Goal: Check status: Check status

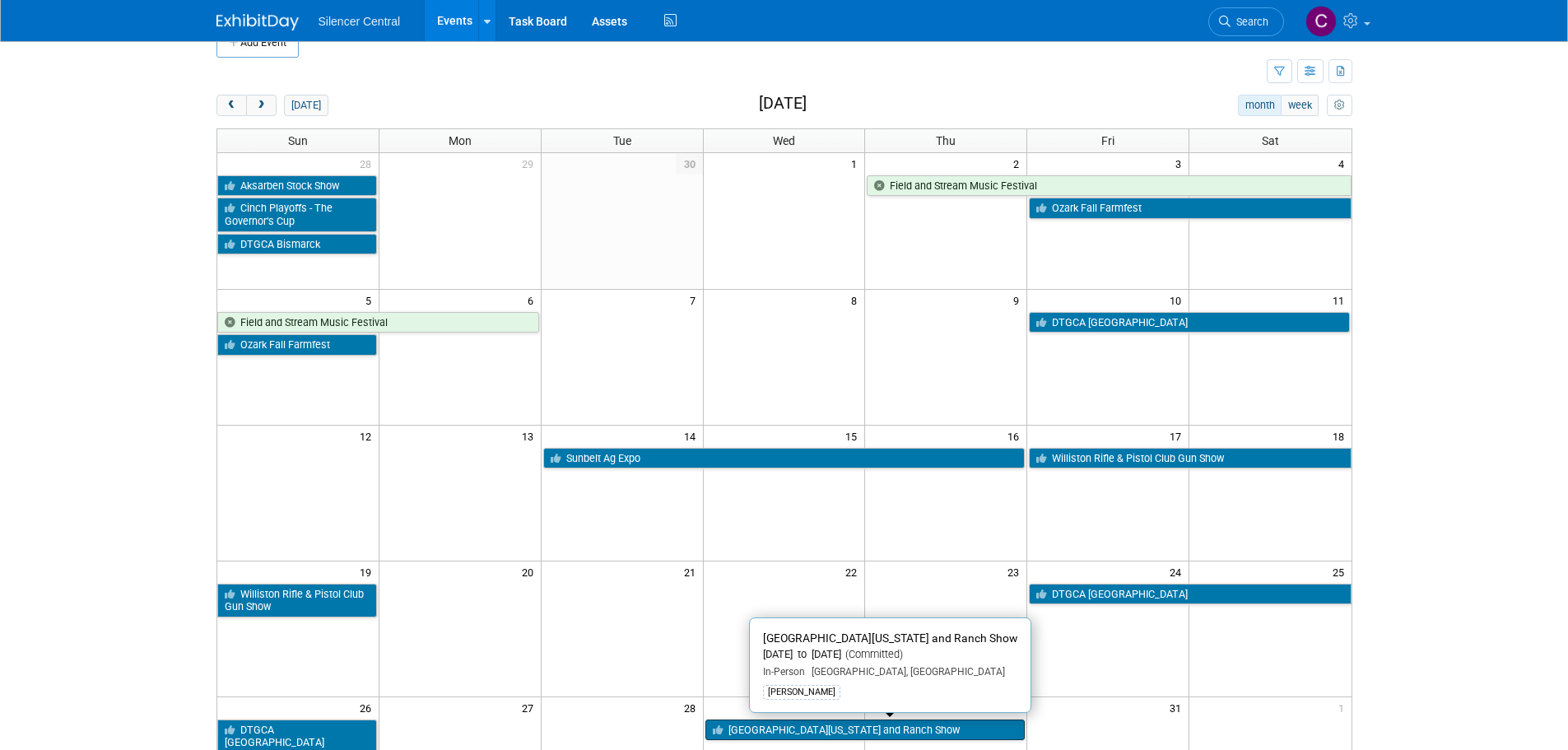
click at [774, 732] on link "[GEOGRAPHIC_DATA][US_STATE] and Ranch Show" at bounding box center [865, 730] width 321 height 21
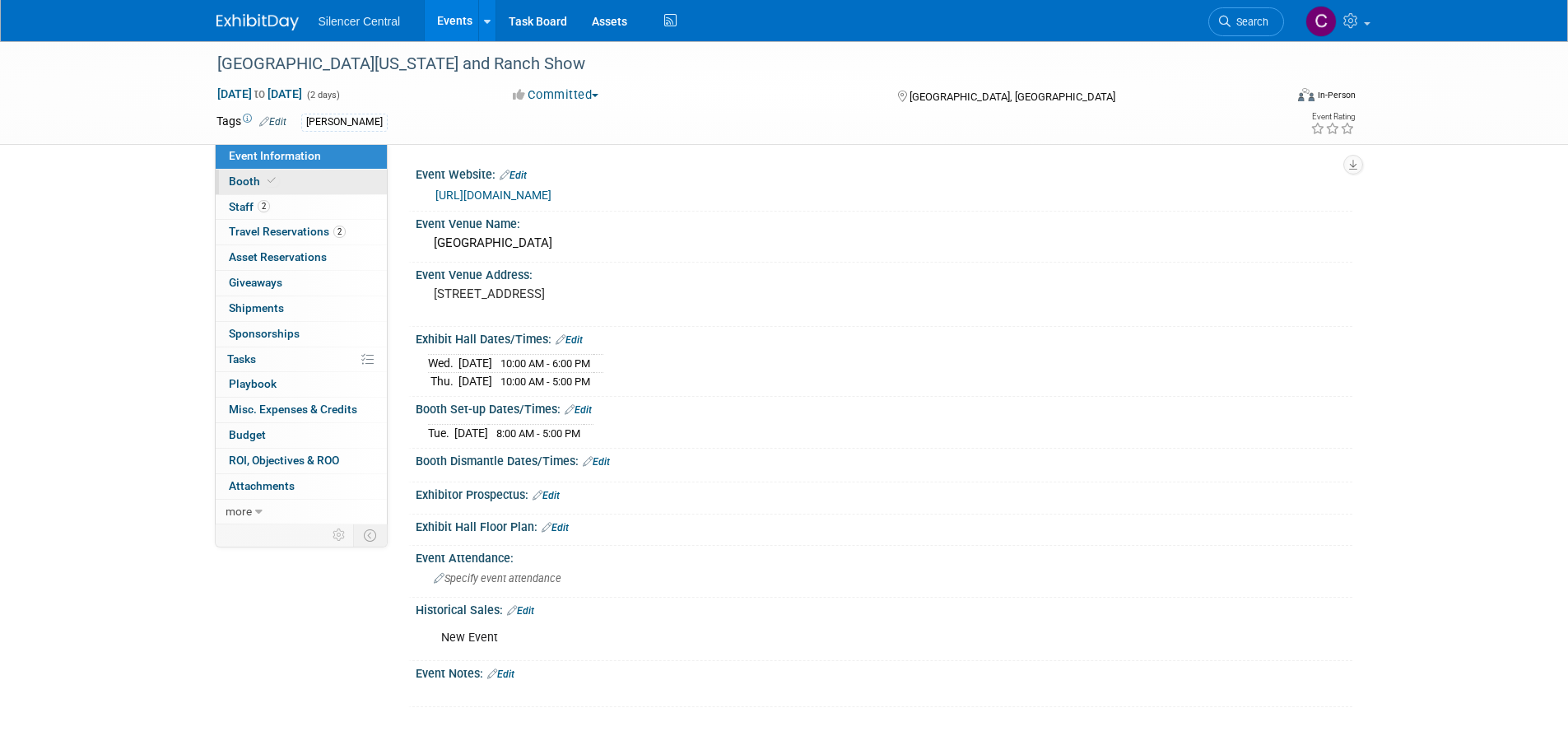
click at [305, 183] on link "Booth" at bounding box center [301, 182] width 171 height 25
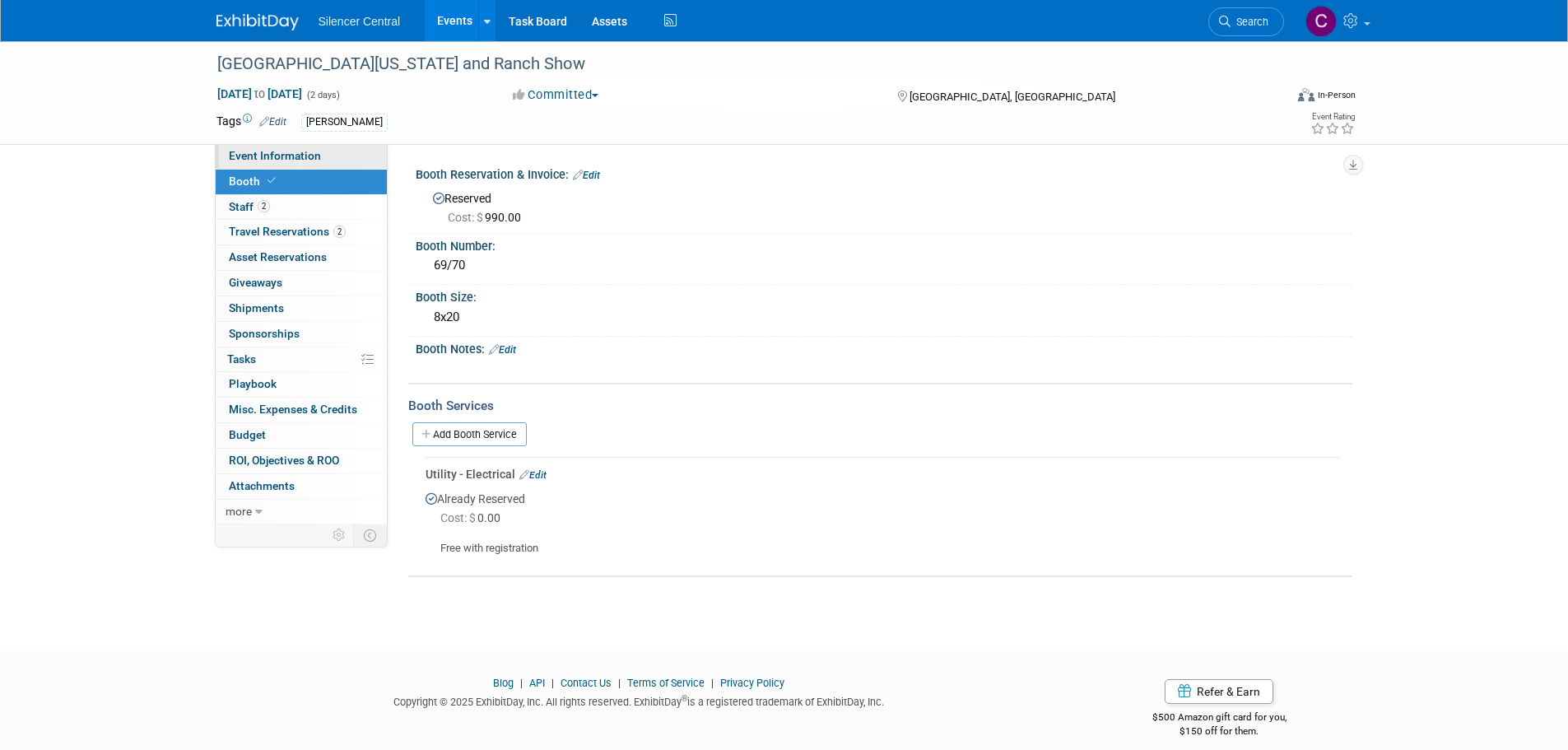
click at [286, 151] on span "Event Information" at bounding box center [274, 155] width 92 height 13
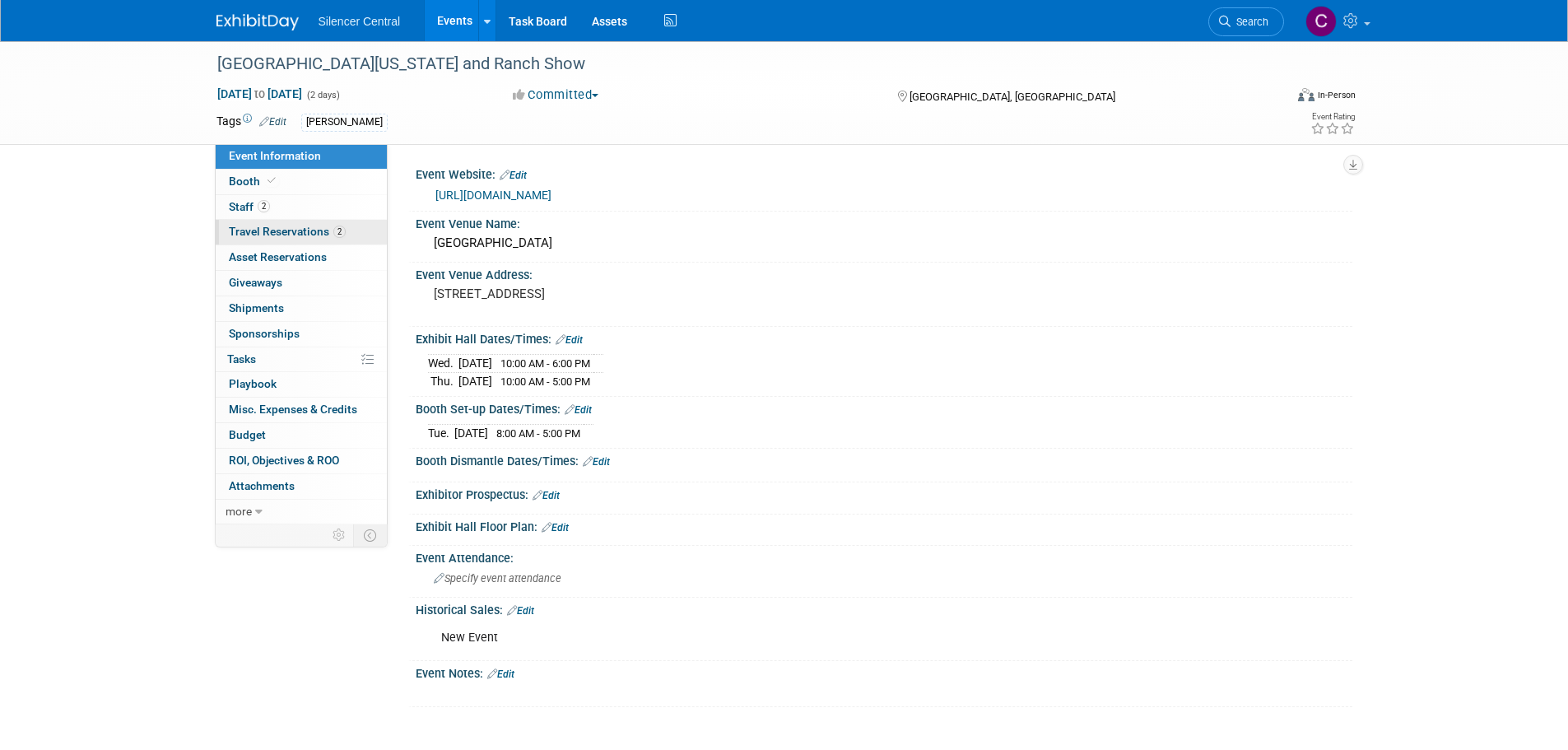
click at [276, 224] on link "2 Travel Reservations 2" at bounding box center [301, 232] width 171 height 25
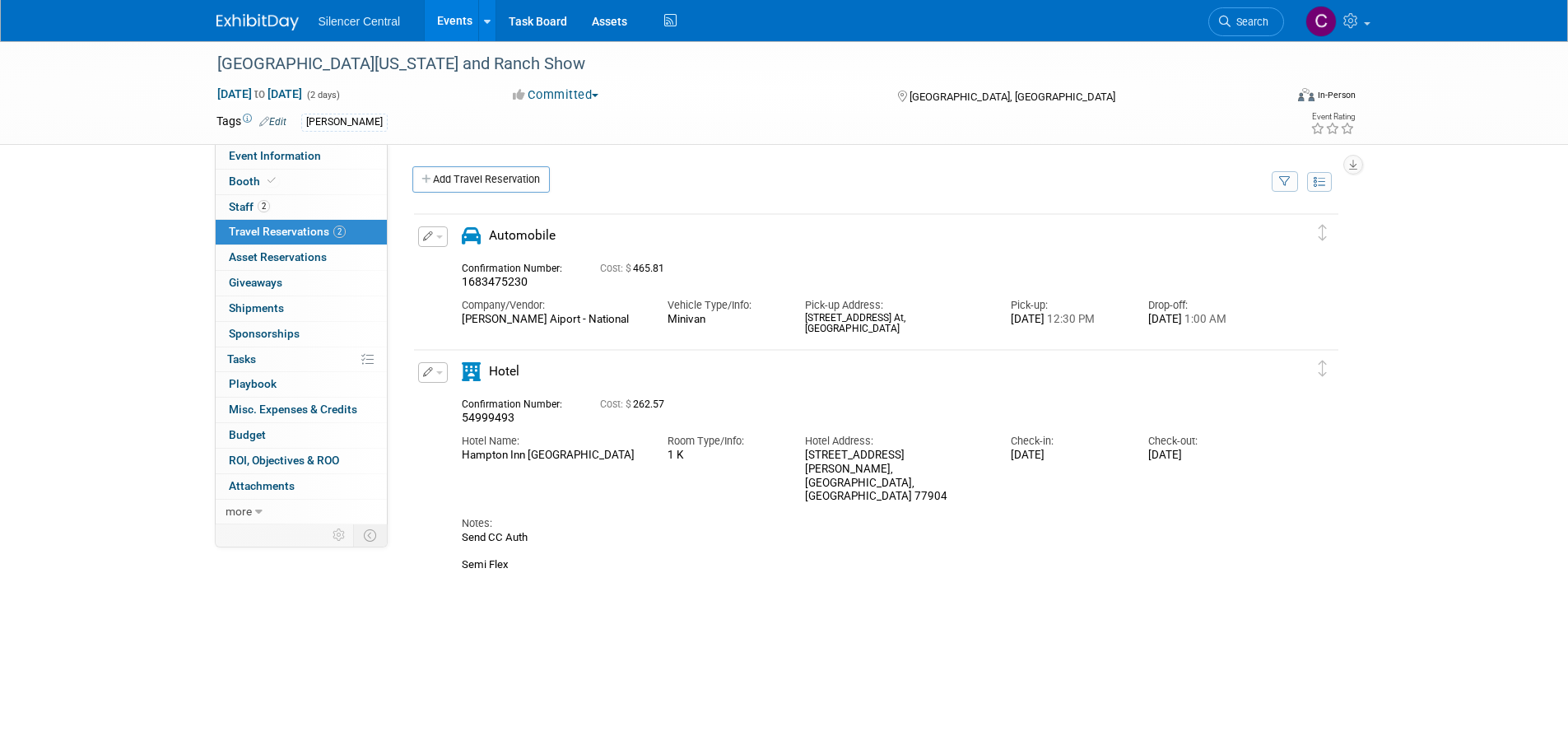
click at [245, 17] on img at bounding box center [257, 22] width 82 height 16
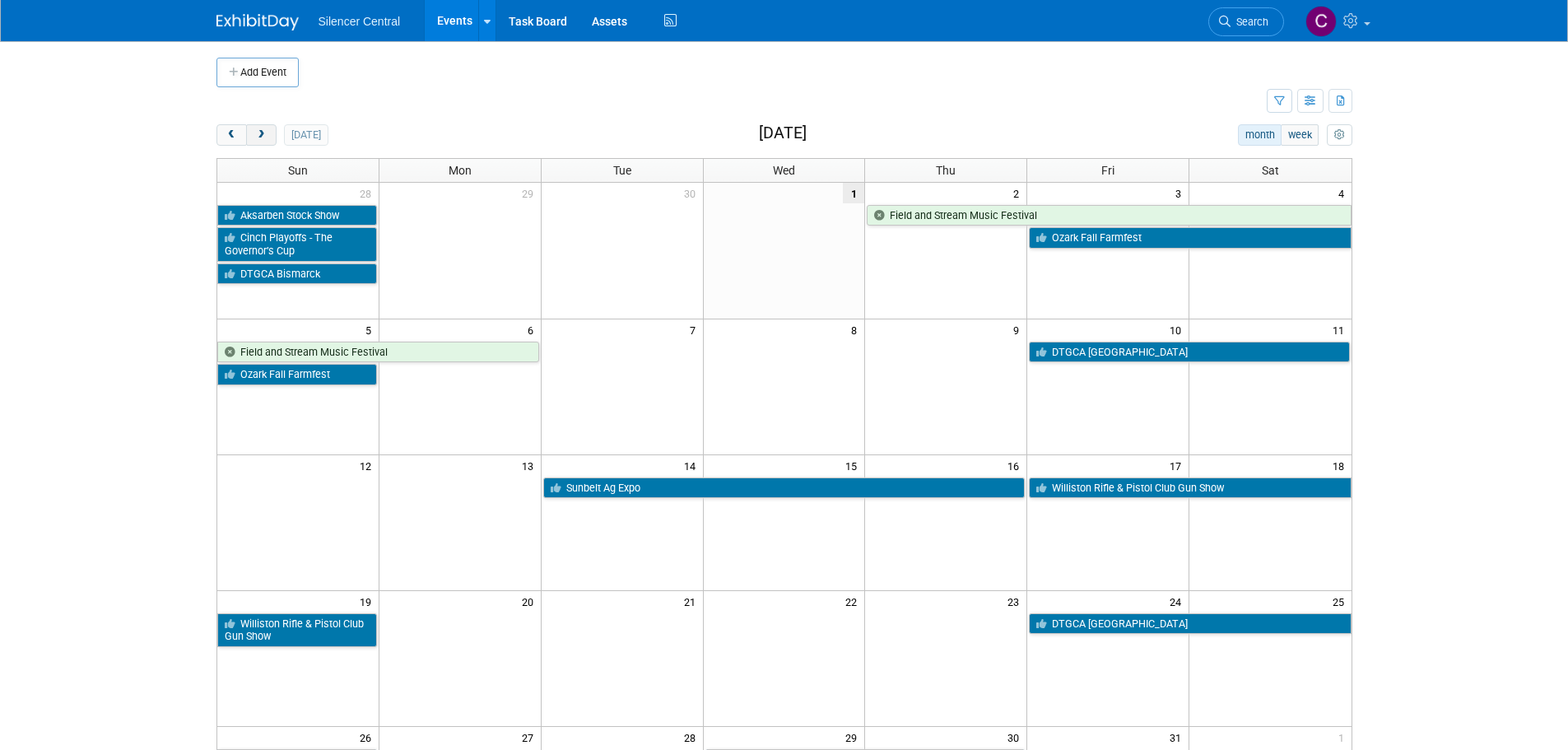
click at [259, 142] on button "next" at bounding box center [262, 135] width 30 height 21
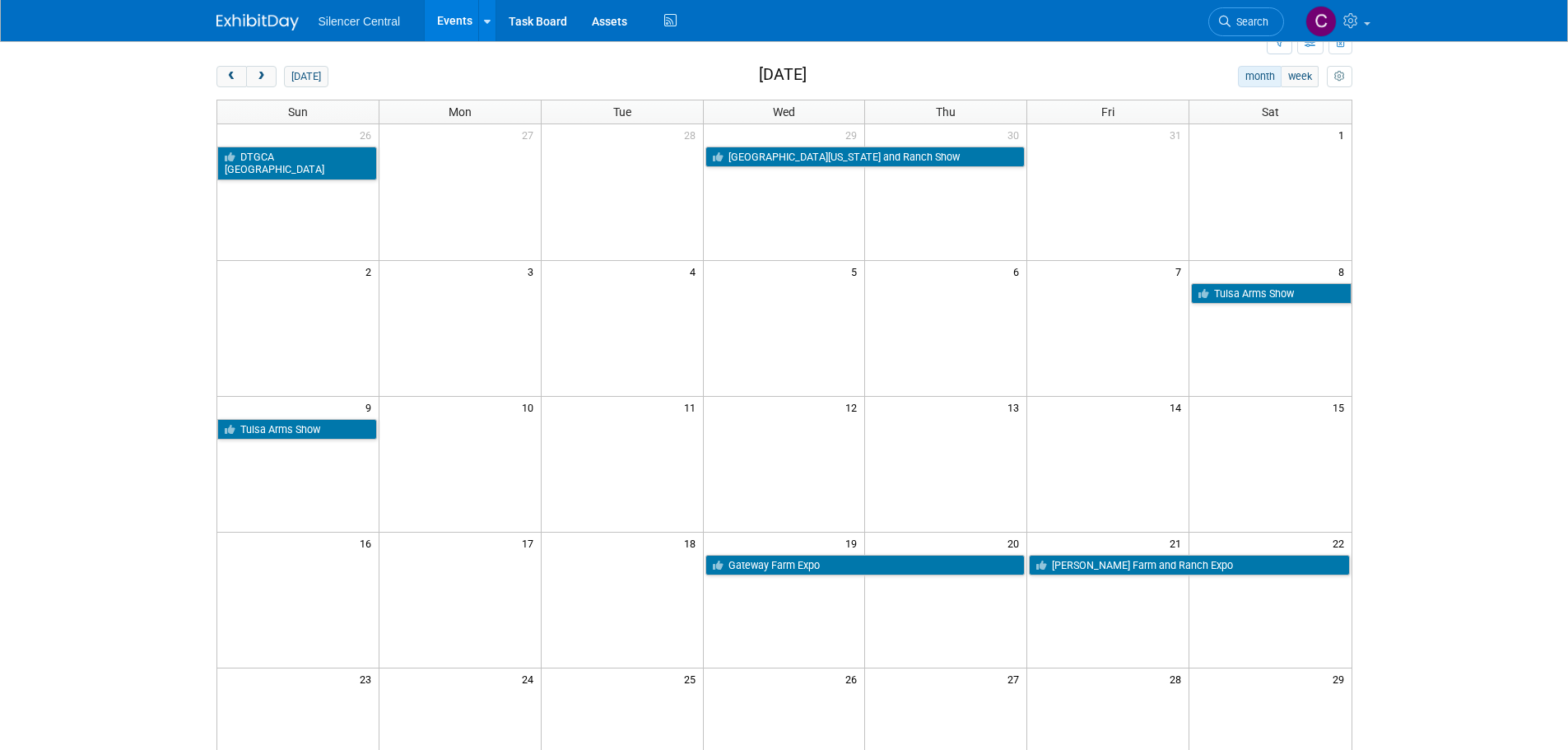
scroll to position [82, 0]
